Goal: Task Accomplishment & Management: Use online tool/utility

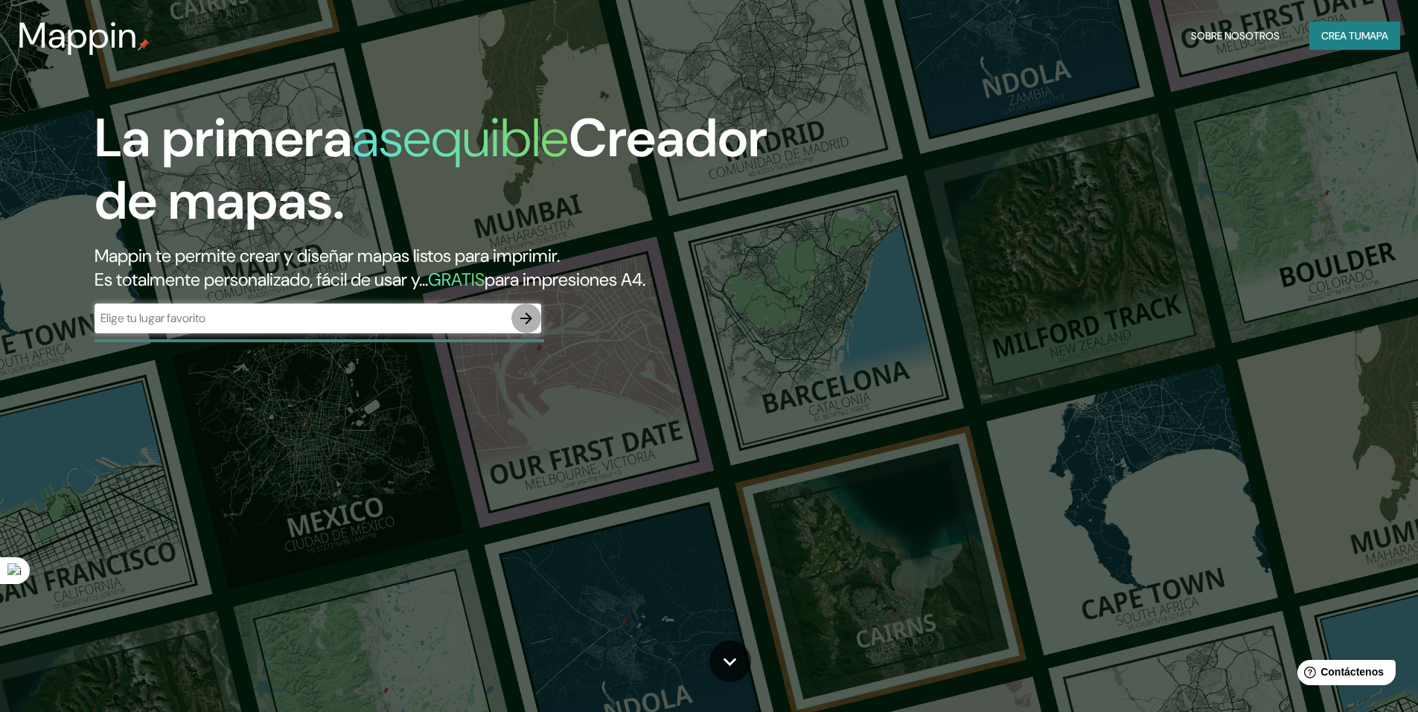
click at [520, 317] on icon "button" at bounding box center [526, 319] width 18 height 18
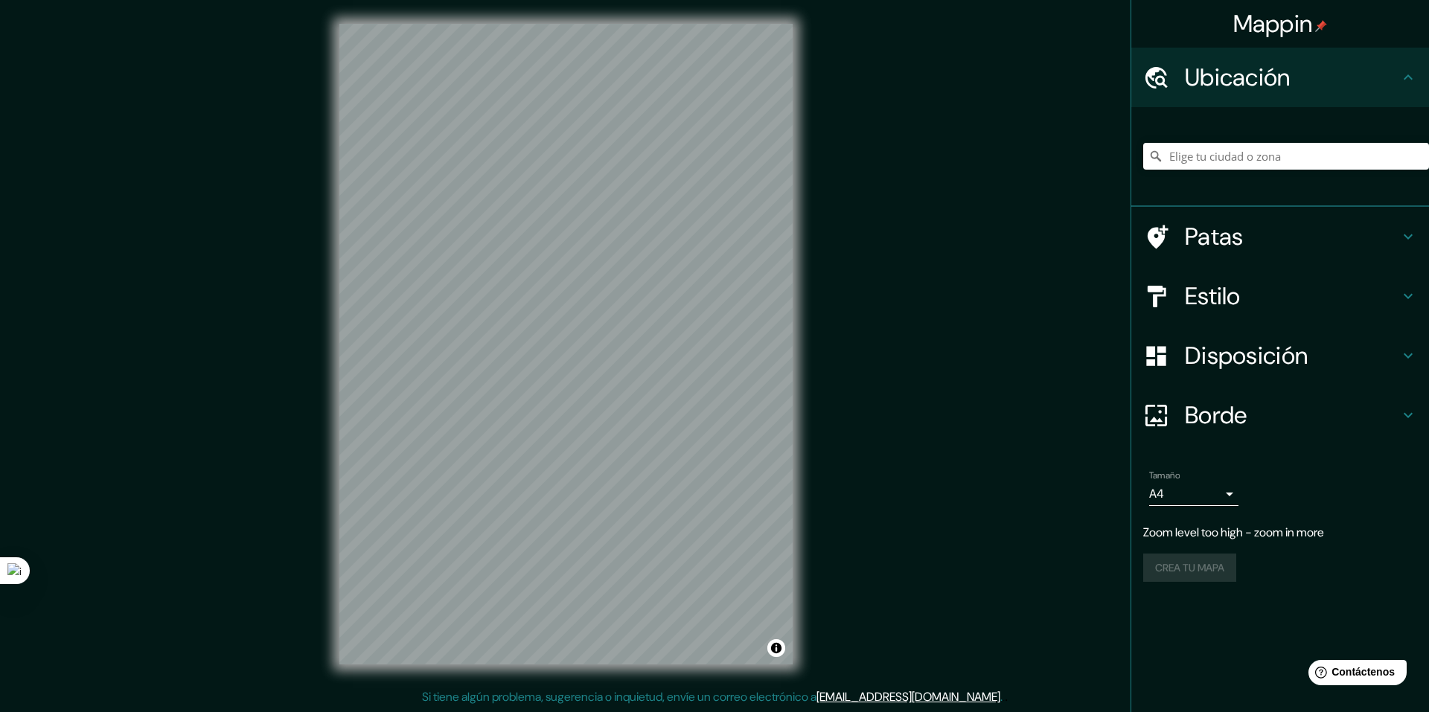
click at [944, 250] on div "Mappin Ubicación Patas Estilo Disposición Borde Elige un borde. Consejo : puede…" at bounding box center [714, 356] width 1429 height 712
click at [1273, 307] on h4 "Estilo" at bounding box center [1292, 296] width 214 height 30
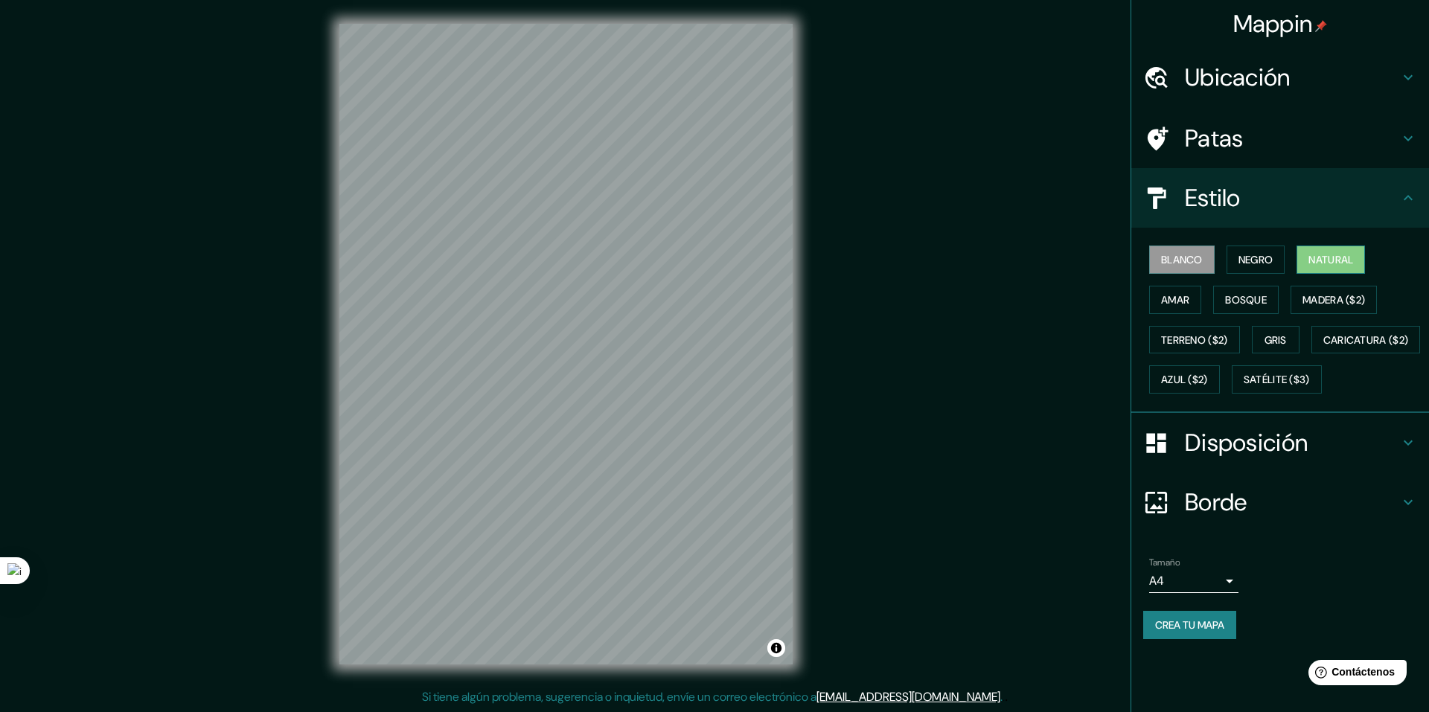
click at [1344, 264] on font "Natural" at bounding box center [1331, 259] width 45 height 13
click at [1281, 459] on font "Disposición" at bounding box center [1246, 442] width 123 height 31
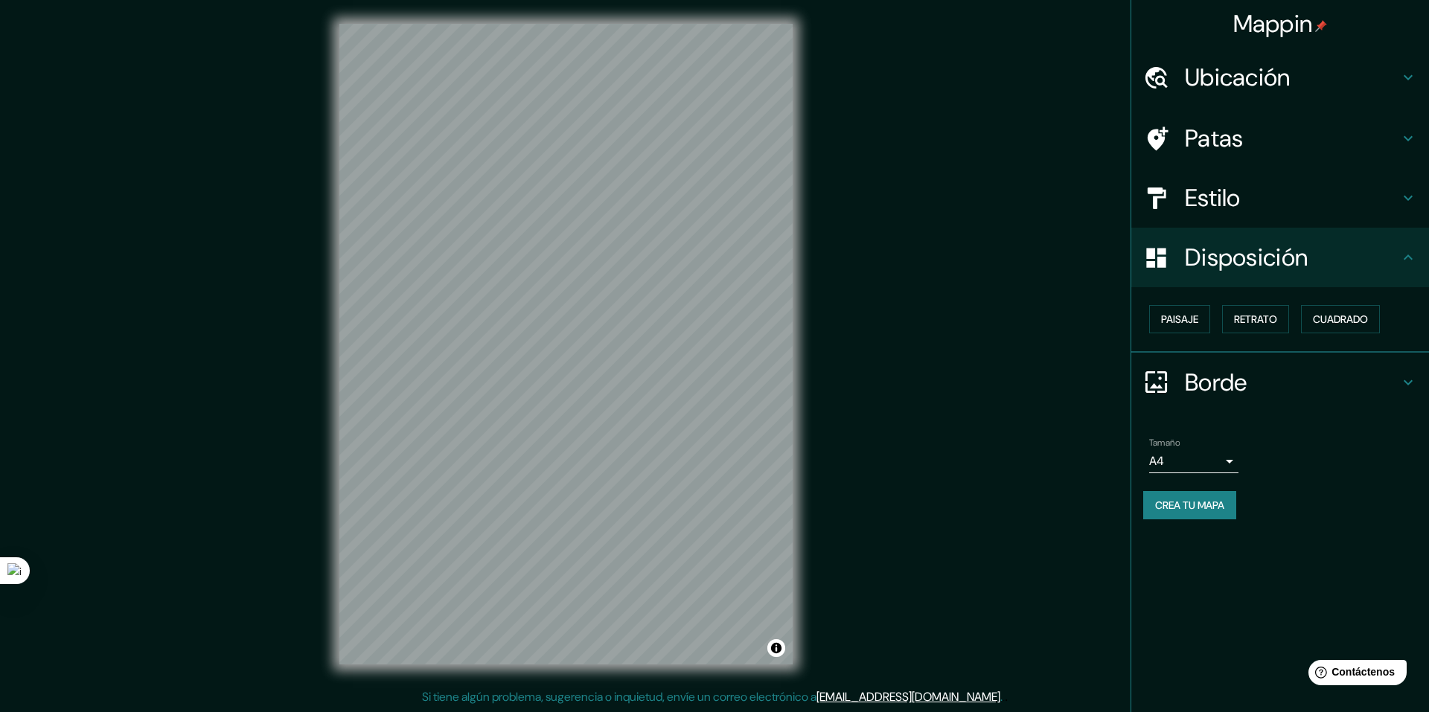
click at [1220, 464] on body "Mappin Ubicación Patas Estilo Disposición Paisaje Retrato Cuadrado Borde Elige …" at bounding box center [714, 356] width 1429 height 712
click at [1206, 519] on li "A3" at bounding box center [1193, 521] width 89 height 28
type input "a4"
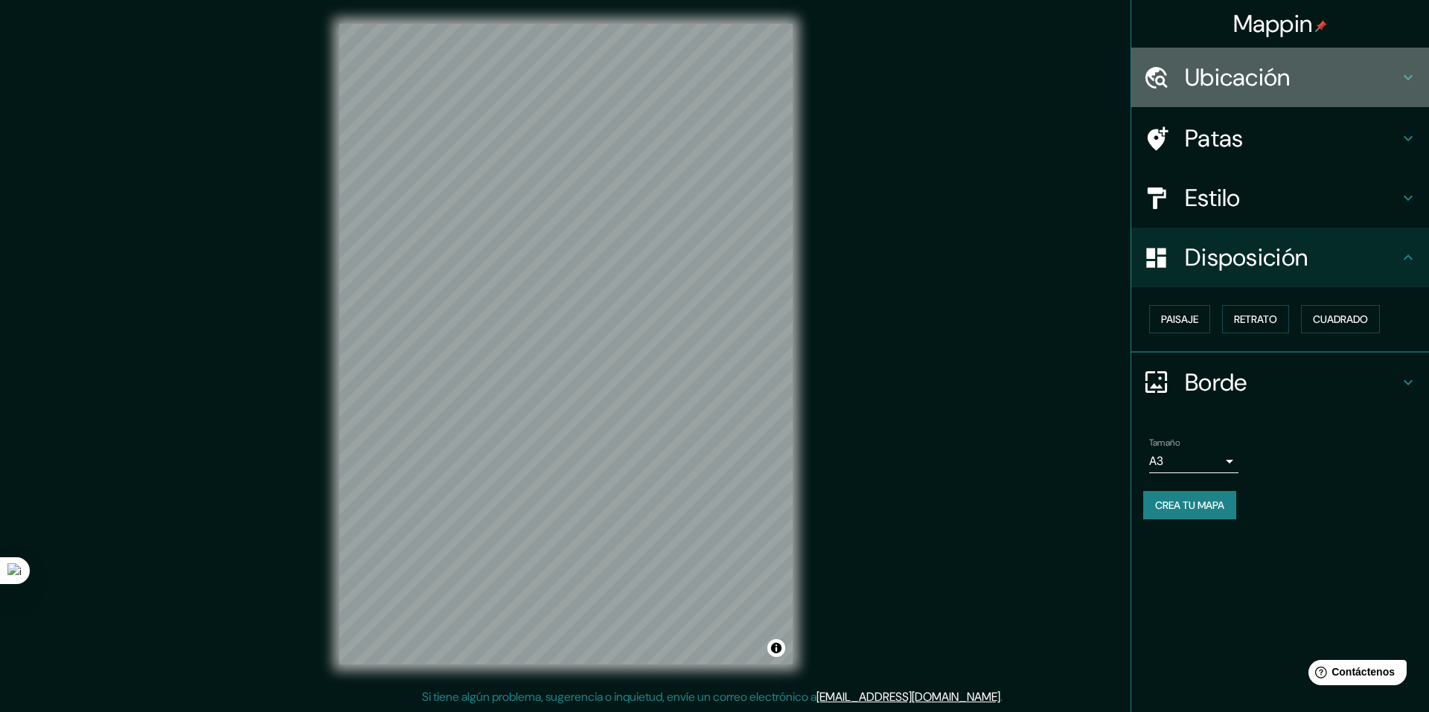
click at [1221, 66] on font "Ubicación" at bounding box center [1238, 77] width 106 height 31
